Goal: Use online tool/utility: Utilize a website feature to perform a specific function

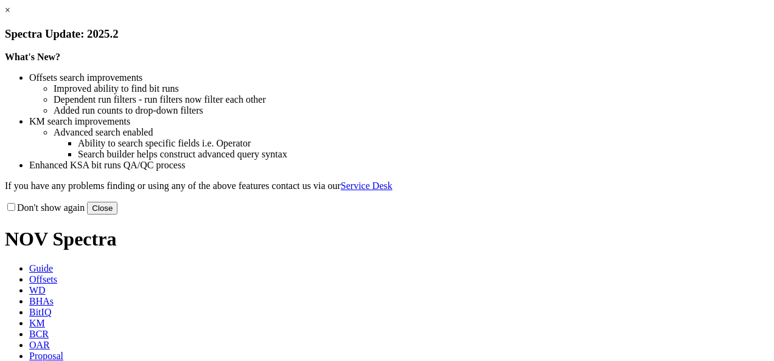
click at [117, 215] on button "Close" at bounding box center [102, 208] width 30 height 13
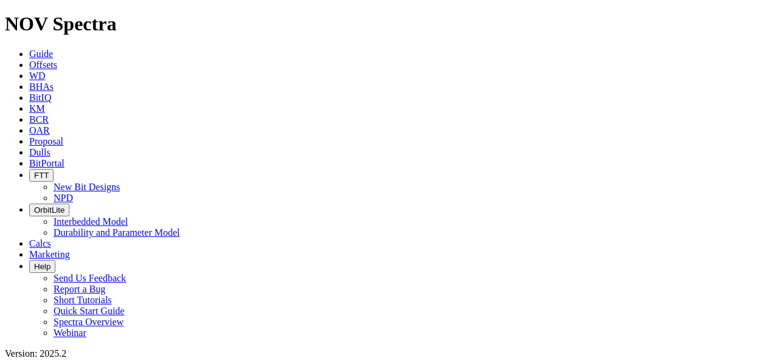
scroll to position [506, 0]
type input "16"
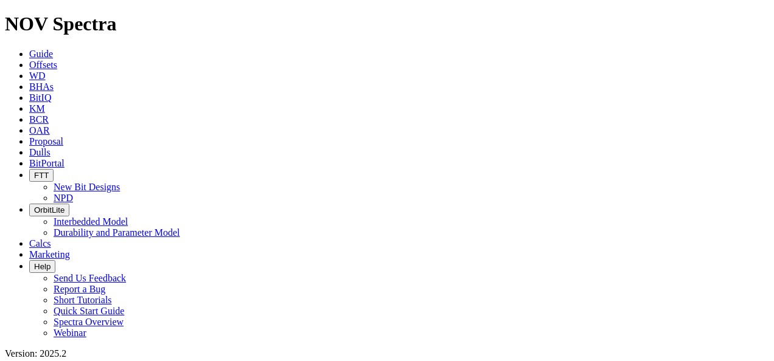
radio input "true"
radio input "false"
radio input "true"
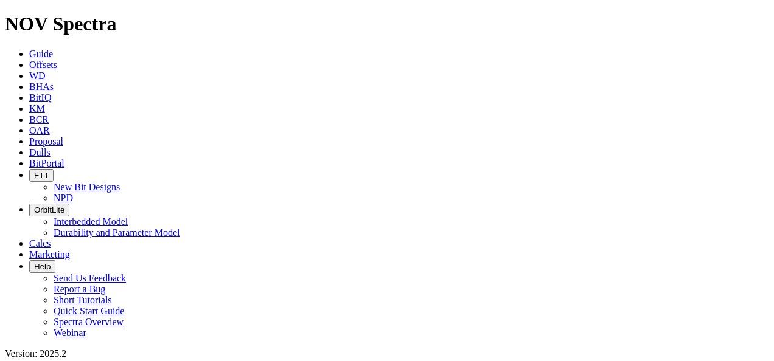
type input "268"
type input "532"
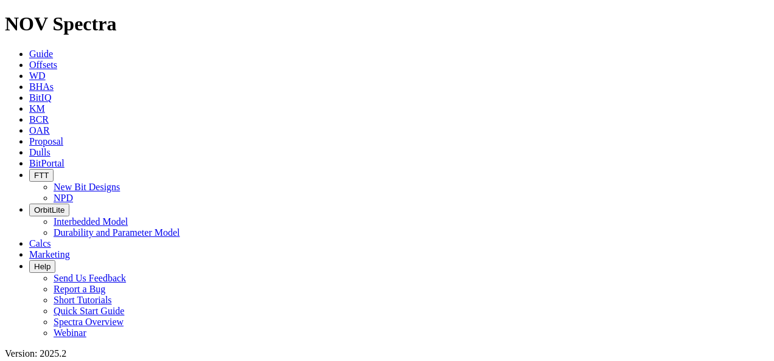
scroll to position [61, 0]
type input "11.07"
type input "30"
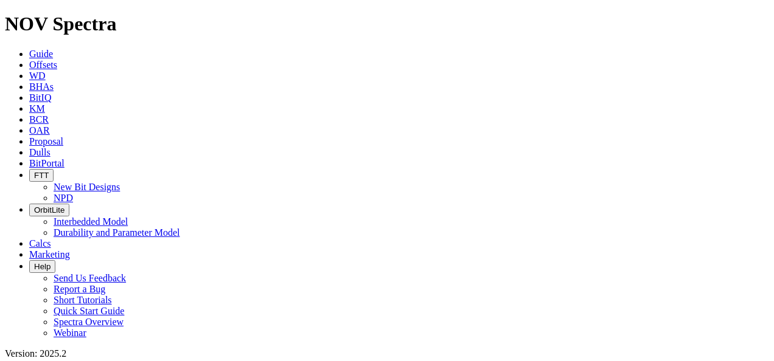
scroll to position [122, 0]
type input "40"
type input "4"
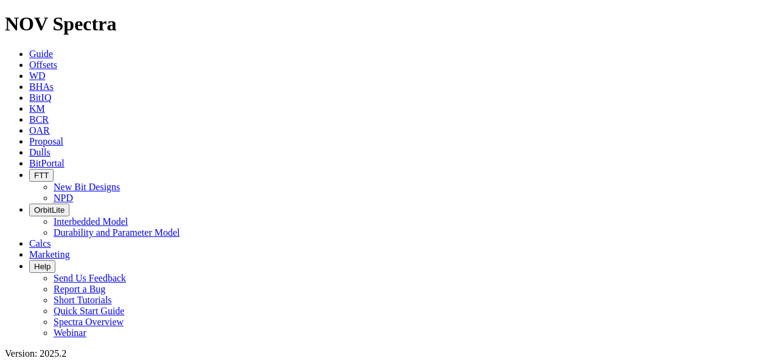
type input "3600"
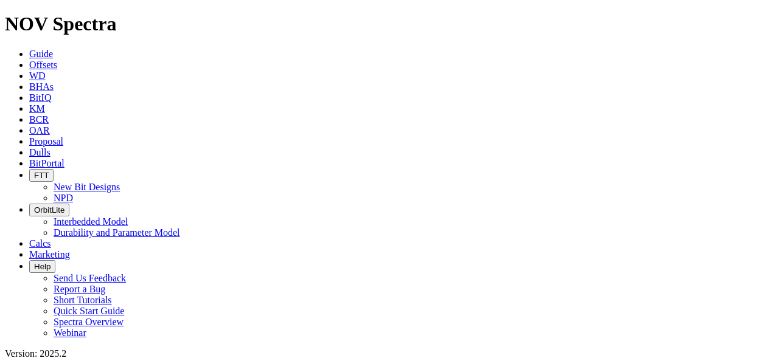
radio input "true"
radio input "false"
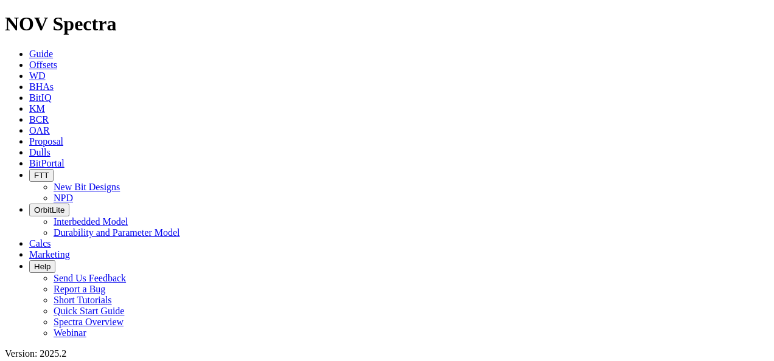
radio input "true"
radio input "false"
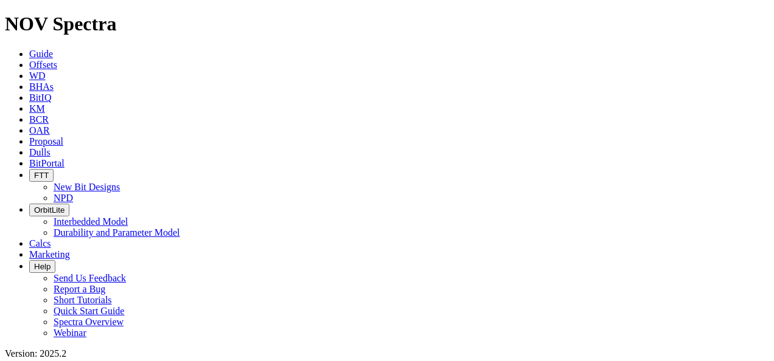
scroll to position [122, 0]
type input "0.04"
drag, startPoint x: 89, startPoint y: 288, endPoint x: 25, endPoint y: 297, distance: 65.1
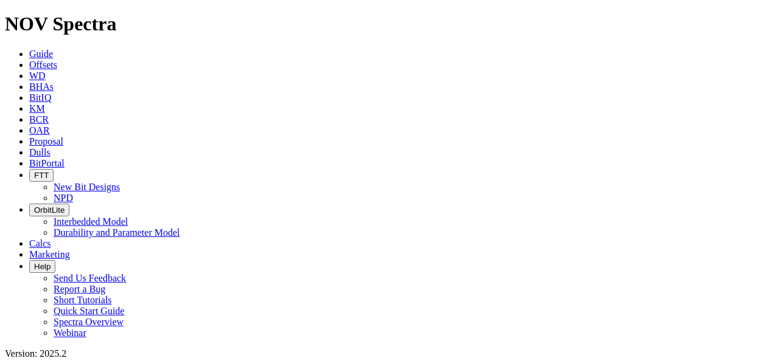
type input "3000"
drag, startPoint x: 83, startPoint y: 116, endPoint x: 43, endPoint y: 117, distance: 39.6
type input "1"
type input "269"
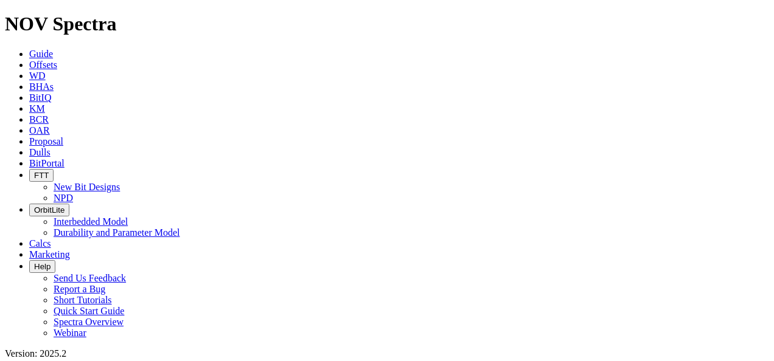
drag, startPoint x: 77, startPoint y: 167, endPoint x: 50, endPoint y: 161, distance: 28.2
type input "594"
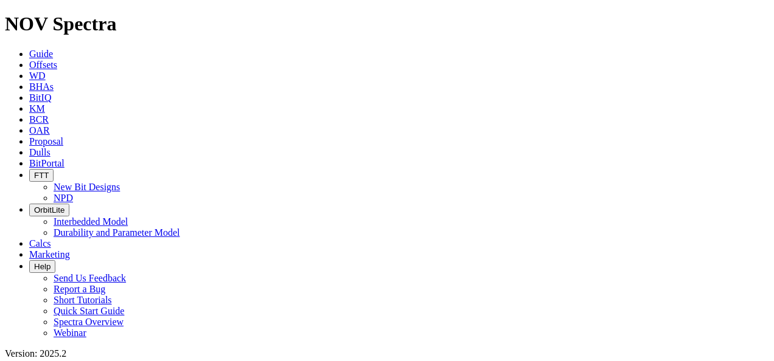
type input "13.45"
drag, startPoint x: 88, startPoint y: 294, endPoint x: 39, endPoint y: 305, distance: 49.9
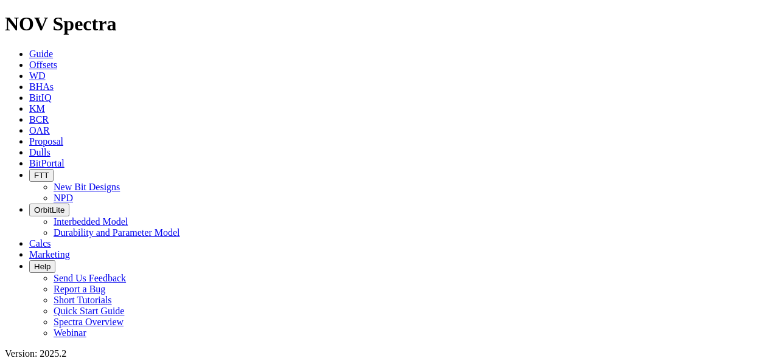
scroll to position [155, 0]
type input "50"
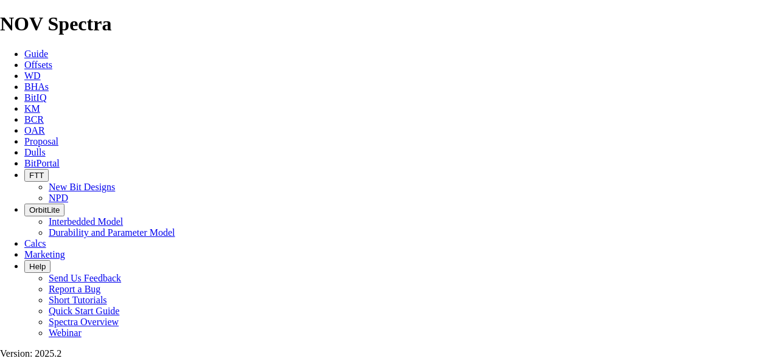
type input "16"
type input "2000"
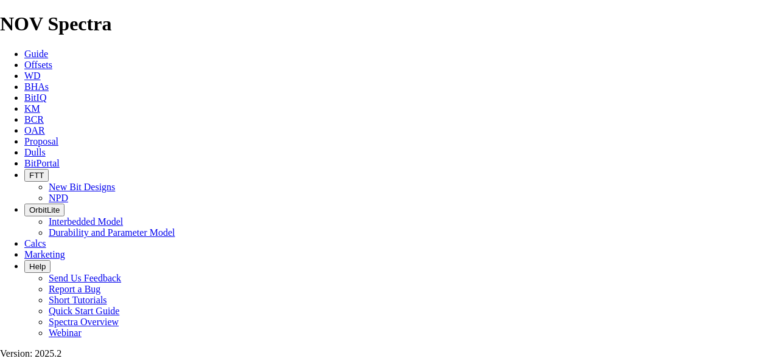
radio input "true"
radio input "false"
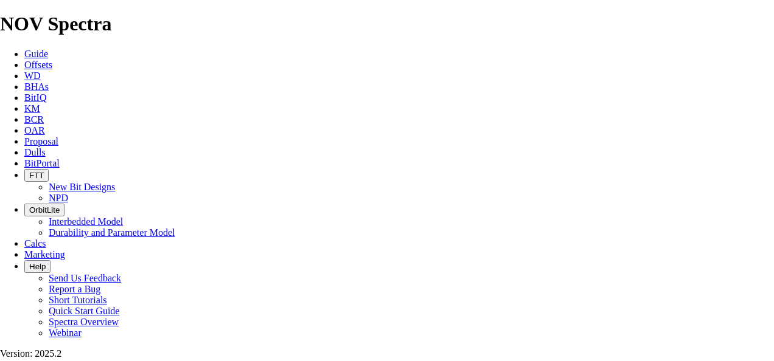
type input "1.15"
radio input "true"
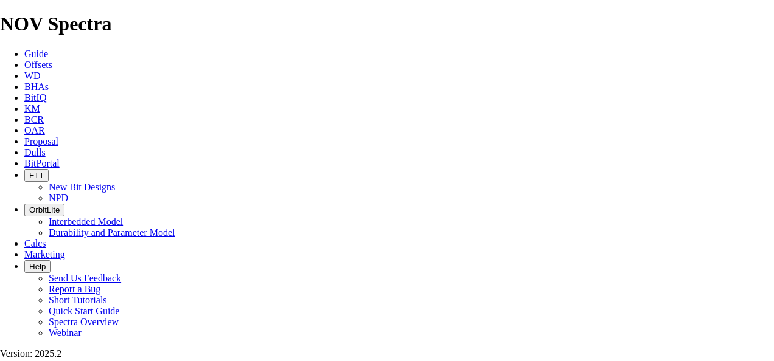
radio input "false"
select select "number:8"
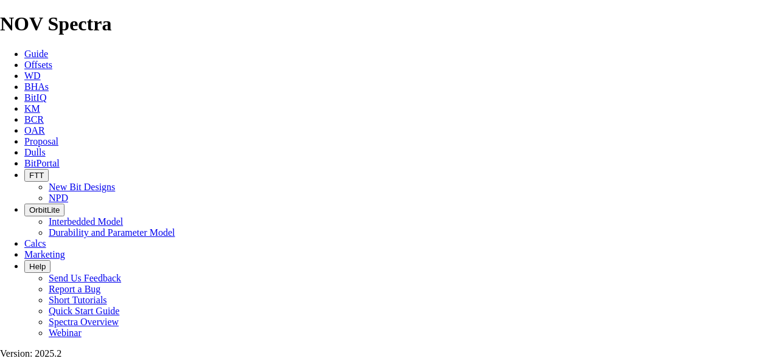
select select "number:8"
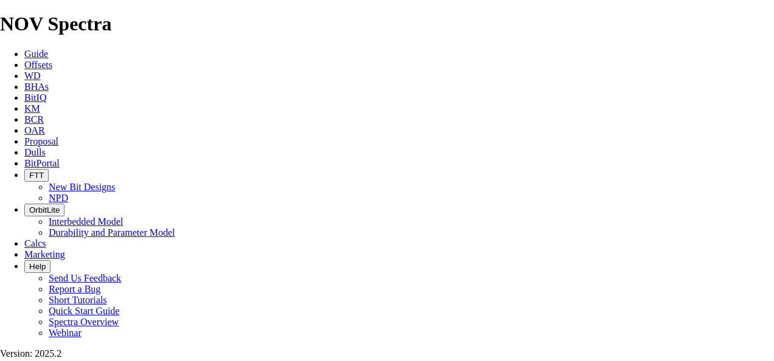
select select "number:8"
type input "6"
select select "number:0"
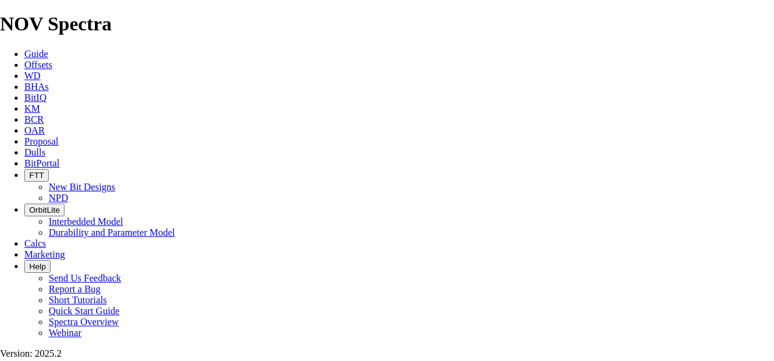
select select "number:0"
drag, startPoint x: 273, startPoint y: 198, endPoint x: 210, endPoint y: 203, distance: 63.4
type input "3"
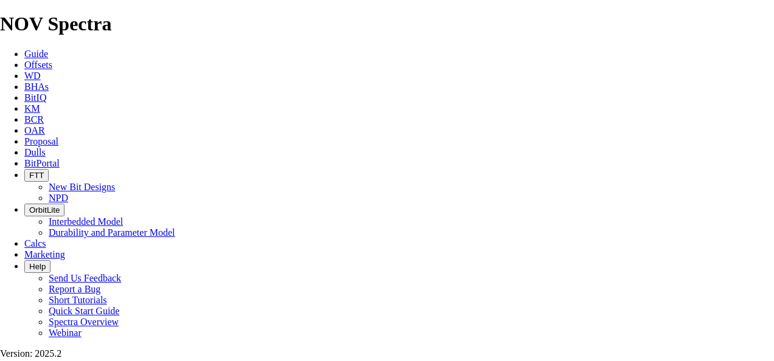
select select "number:8"
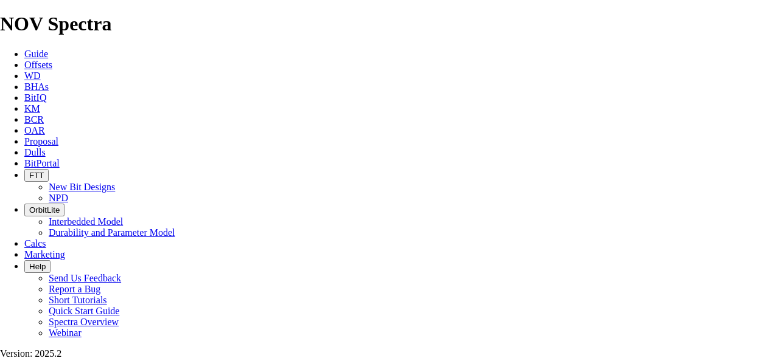
select select "number:8"
select select "number:18"
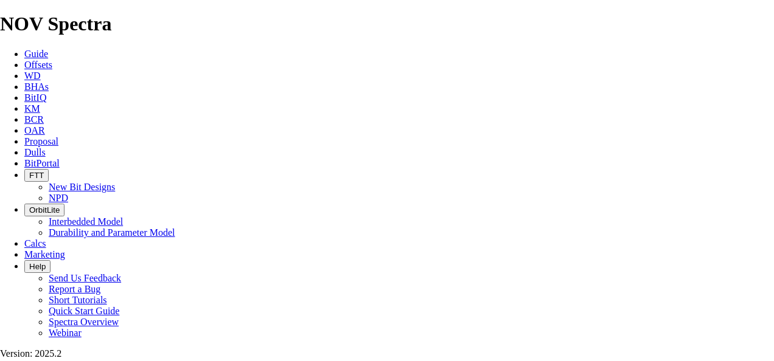
select select "number:18"
drag, startPoint x: 665, startPoint y: 183, endPoint x: 648, endPoint y: 192, distance: 18.8
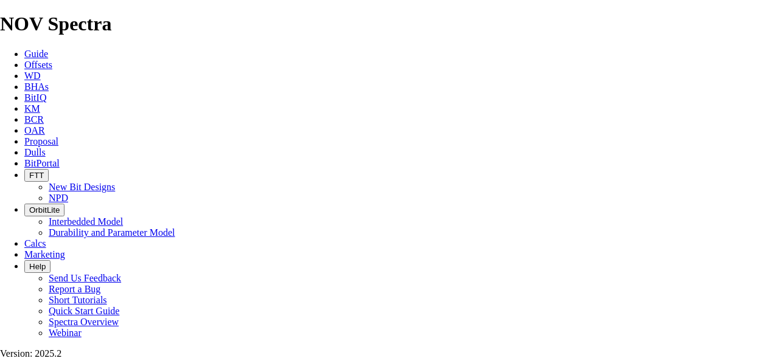
drag, startPoint x: 196, startPoint y: 168, endPoint x: 184, endPoint y: 175, distance: 14.7
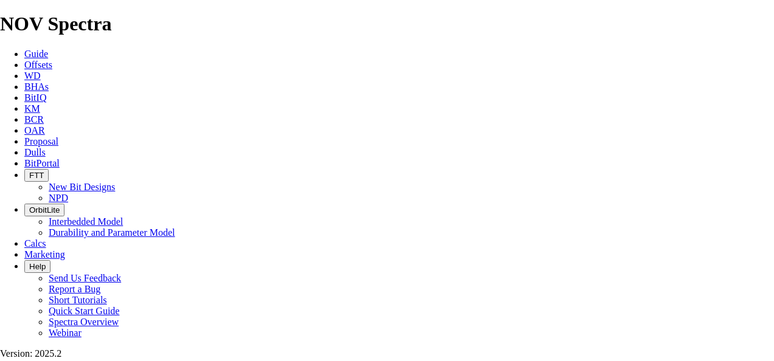
type input "2"
drag, startPoint x: 207, startPoint y: 172, endPoint x: 120, endPoint y: 165, distance: 86.6
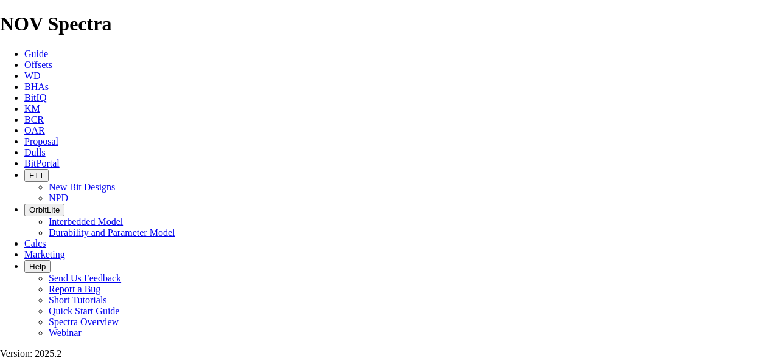
type input "3600"
drag, startPoint x: 741, startPoint y: 43, endPoint x: 737, endPoint y: 51, distance: 9.5
